Goal: Entertainment & Leisure: Browse casually

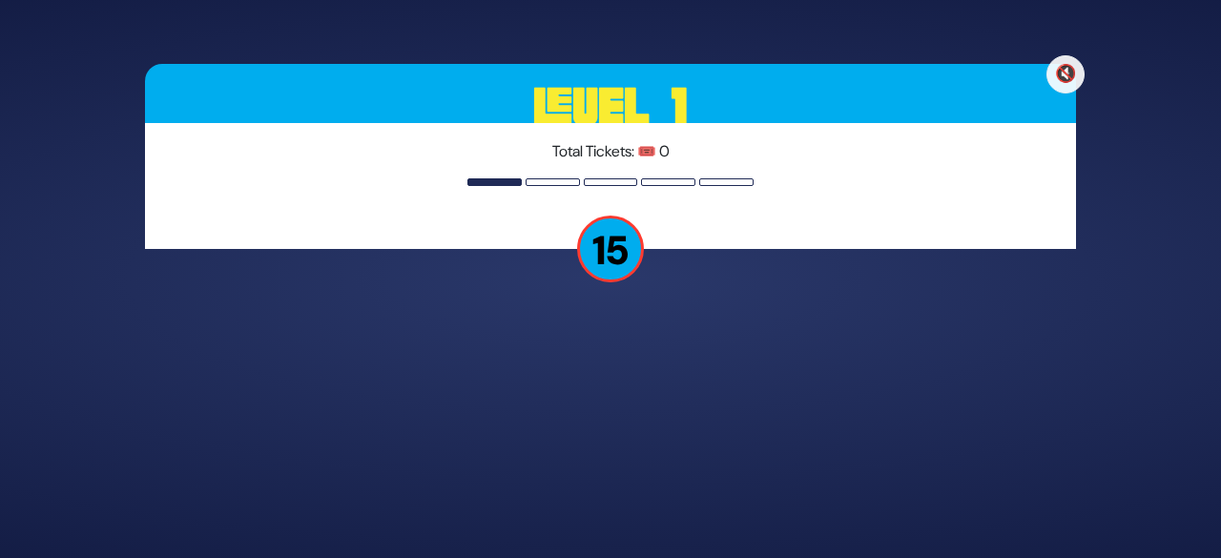
click at [617, 260] on p "15" at bounding box center [610, 249] width 67 height 67
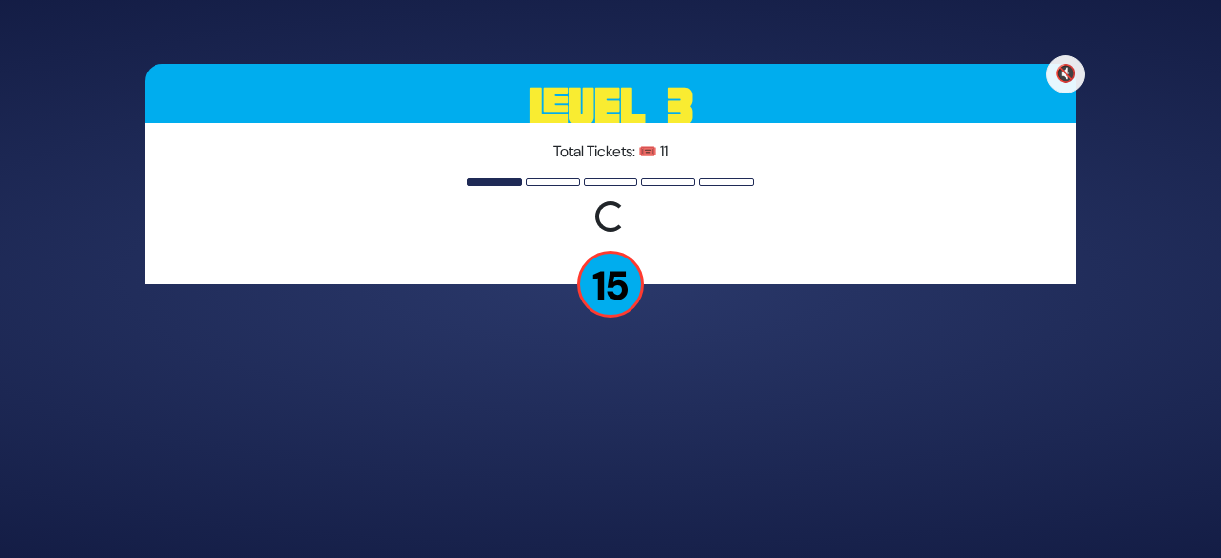
drag, startPoint x: 574, startPoint y: 232, endPoint x: 676, endPoint y: 284, distance: 114.7
click at [676, 284] on div "🔇 Level 3 Total Tickets: 🎟️ 11 Loading question... 15" at bounding box center [610, 279] width 977 height 477
click at [590, 278] on p "15" at bounding box center [610, 284] width 67 height 67
click at [590, 278] on div "🔇 Level 3 Total Tickets: 🎟️ 11 Loading question... 15" at bounding box center [610, 279] width 977 height 477
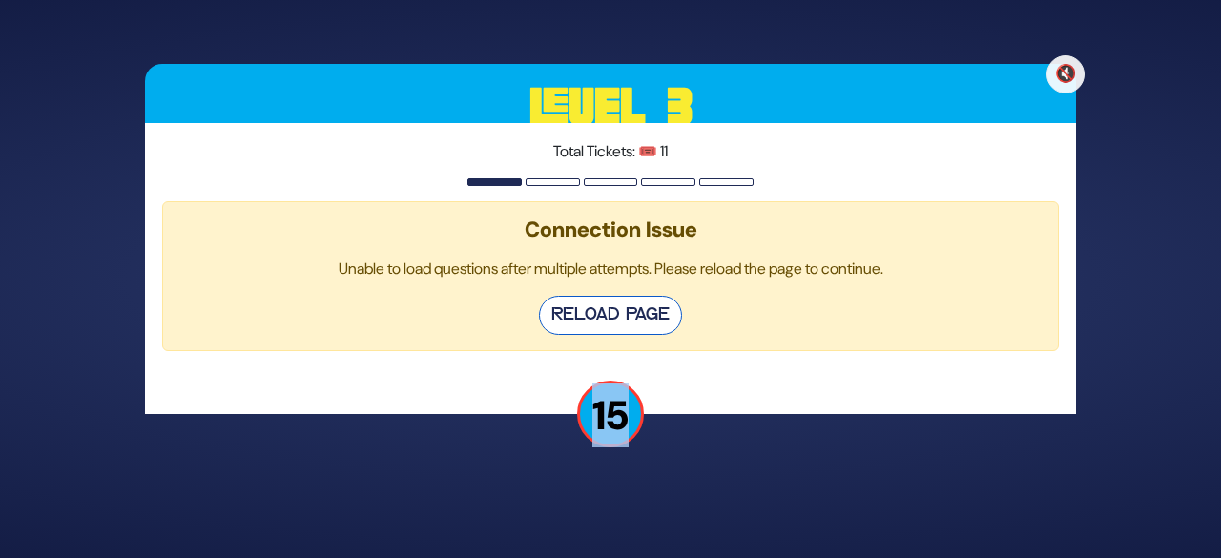
click at [613, 326] on button "Reload Page" at bounding box center [610, 315] width 143 height 39
click at [615, 310] on button "Reload Page" at bounding box center [610, 315] width 143 height 39
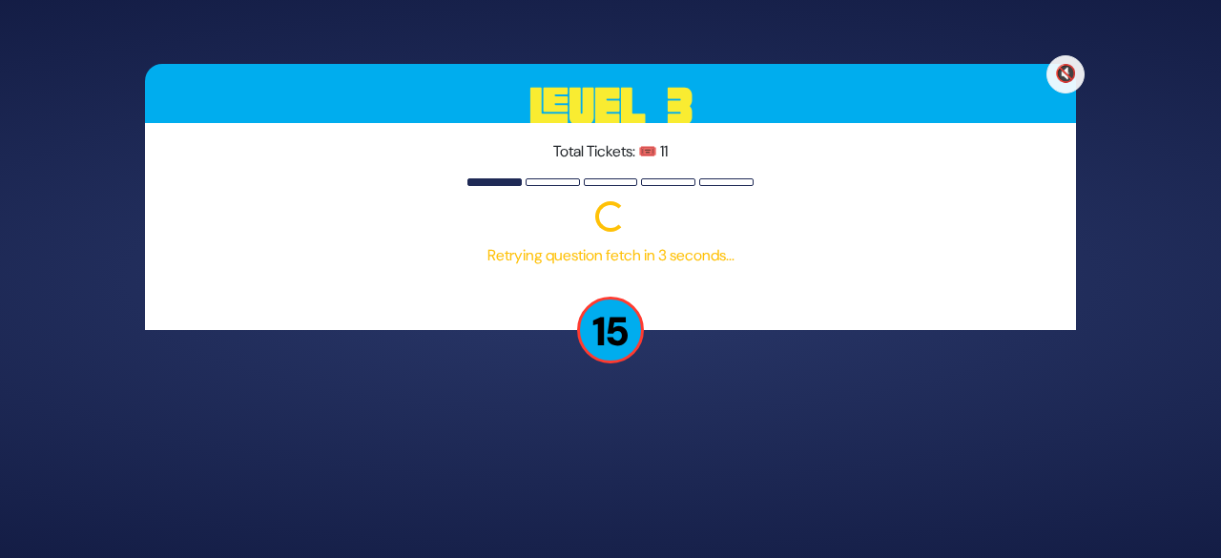
click at [676, 262] on p "Retrying question fetch in 3 seconds..." at bounding box center [610, 255] width 897 height 23
click at [676, 262] on p "Fetching question..." at bounding box center [610, 255] width 897 height 23
